Goal: Navigation & Orientation: Find specific page/section

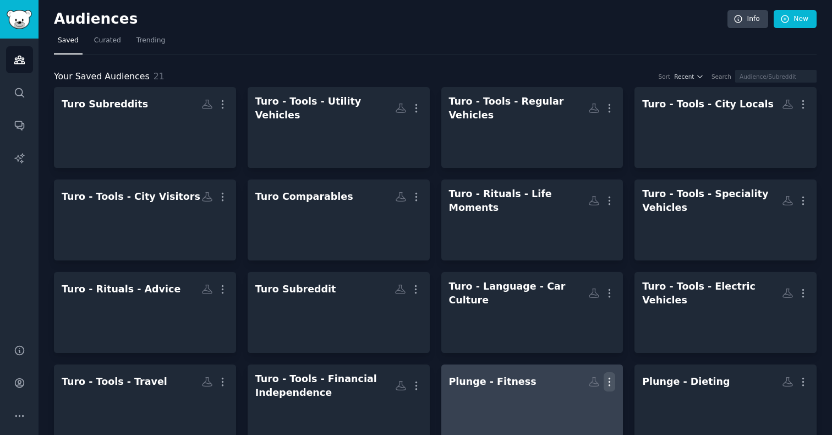
click at [607, 376] on icon "button" at bounding box center [610, 382] width 12 height 12
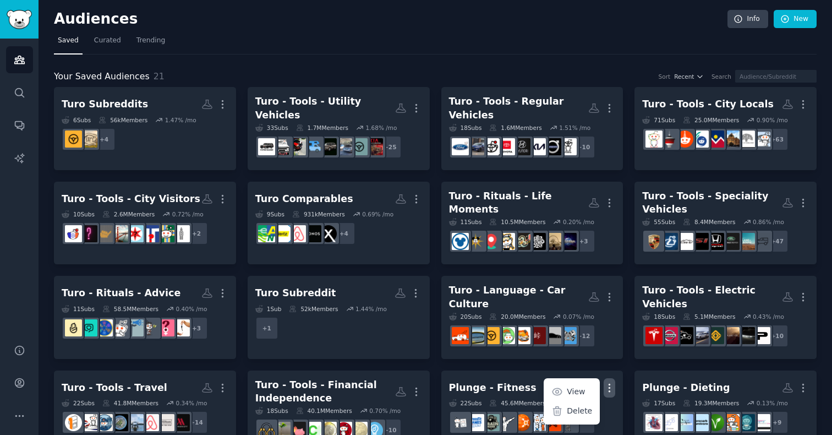
click at [509, 46] on nav "Saved Curated Trending" at bounding box center [435, 43] width 763 height 23
click at [106, 40] on span "Curated" at bounding box center [107, 41] width 27 height 10
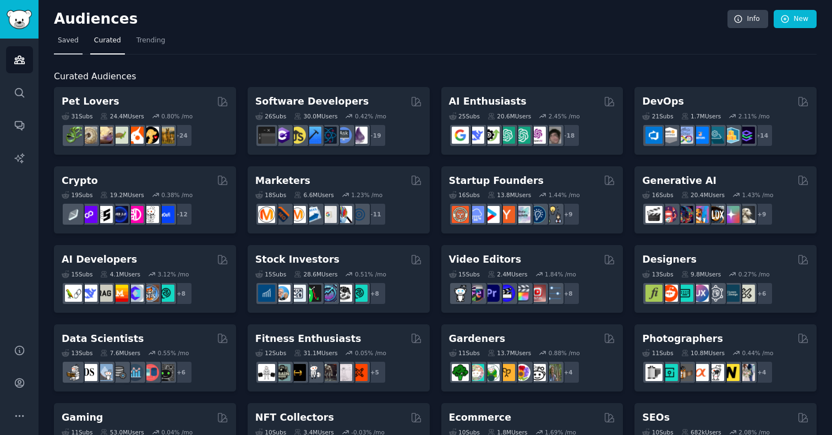
click at [72, 43] on span "Saved" at bounding box center [68, 41] width 21 height 10
